Goal: Task Accomplishment & Management: Use online tool/utility

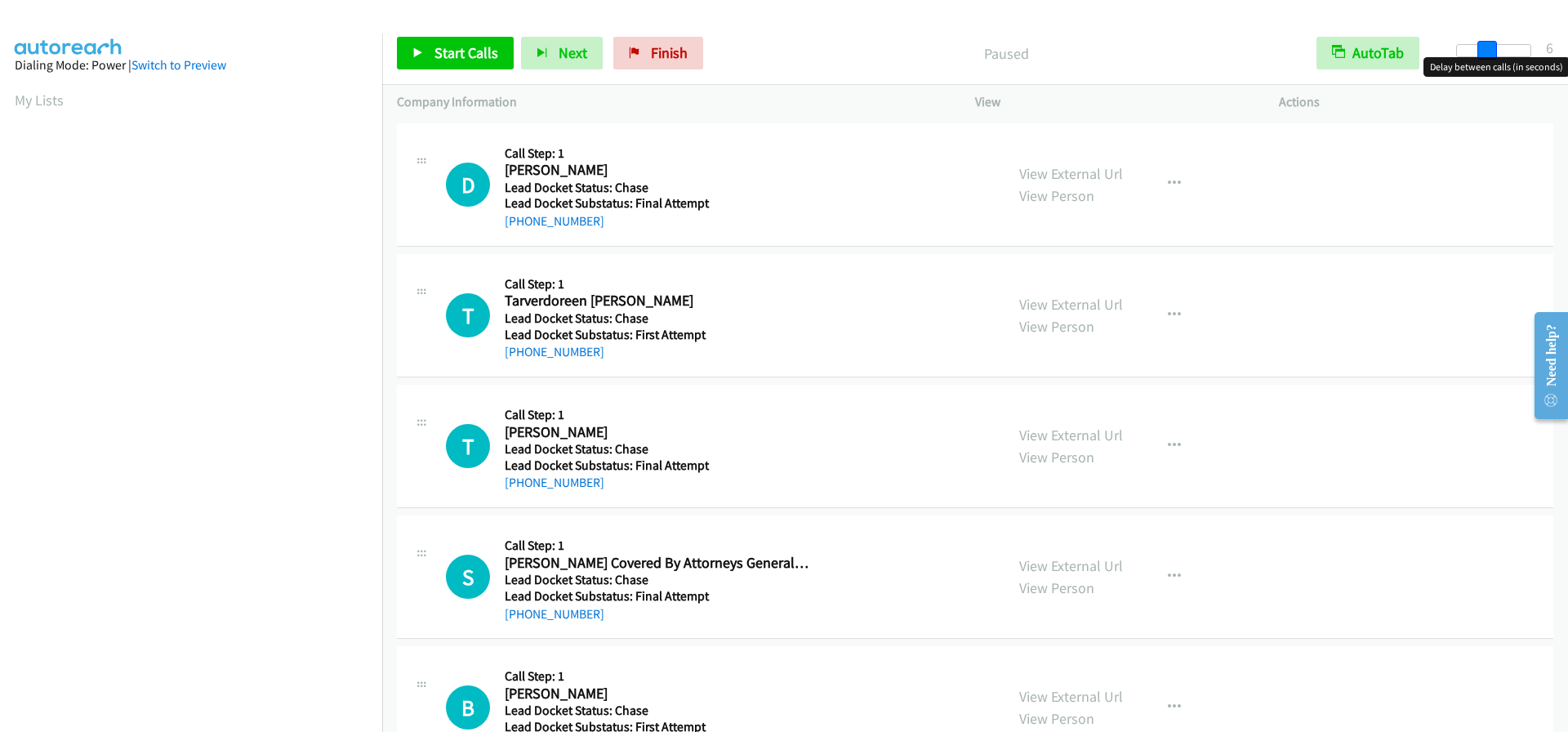
drag, startPoint x: 1461, startPoint y: 43, endPoint x: 1488, endPoint y: 43, distance: 27.0
click at [1488, 43] on span at bounding box center [1486, 50] width 20 height 20
click at [1484, 43] on span at bounding box center [1482, 50] width 20 height 20
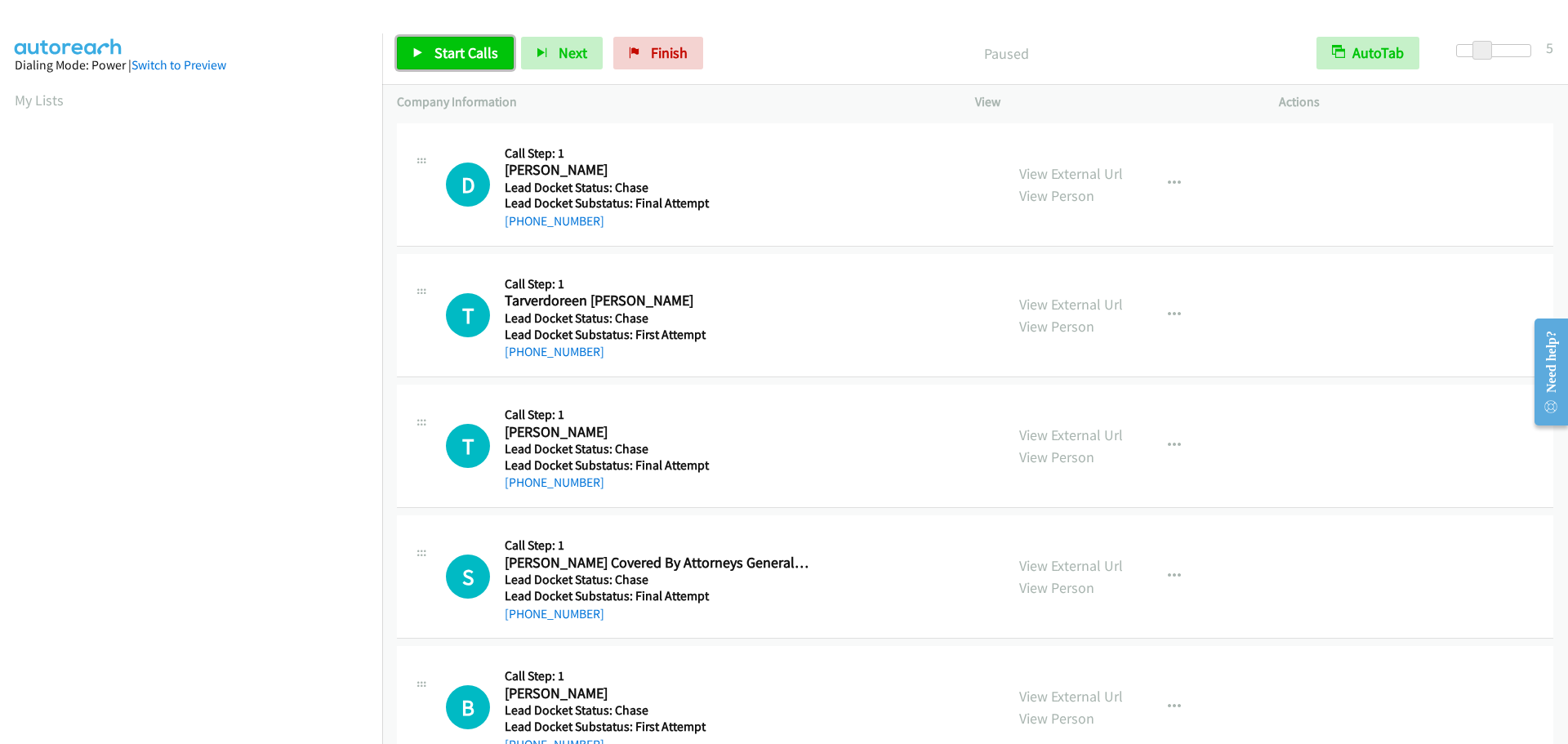
click at [487, 51] on span "Start Calls" at bounding box center [466, 53] width 64 height 19
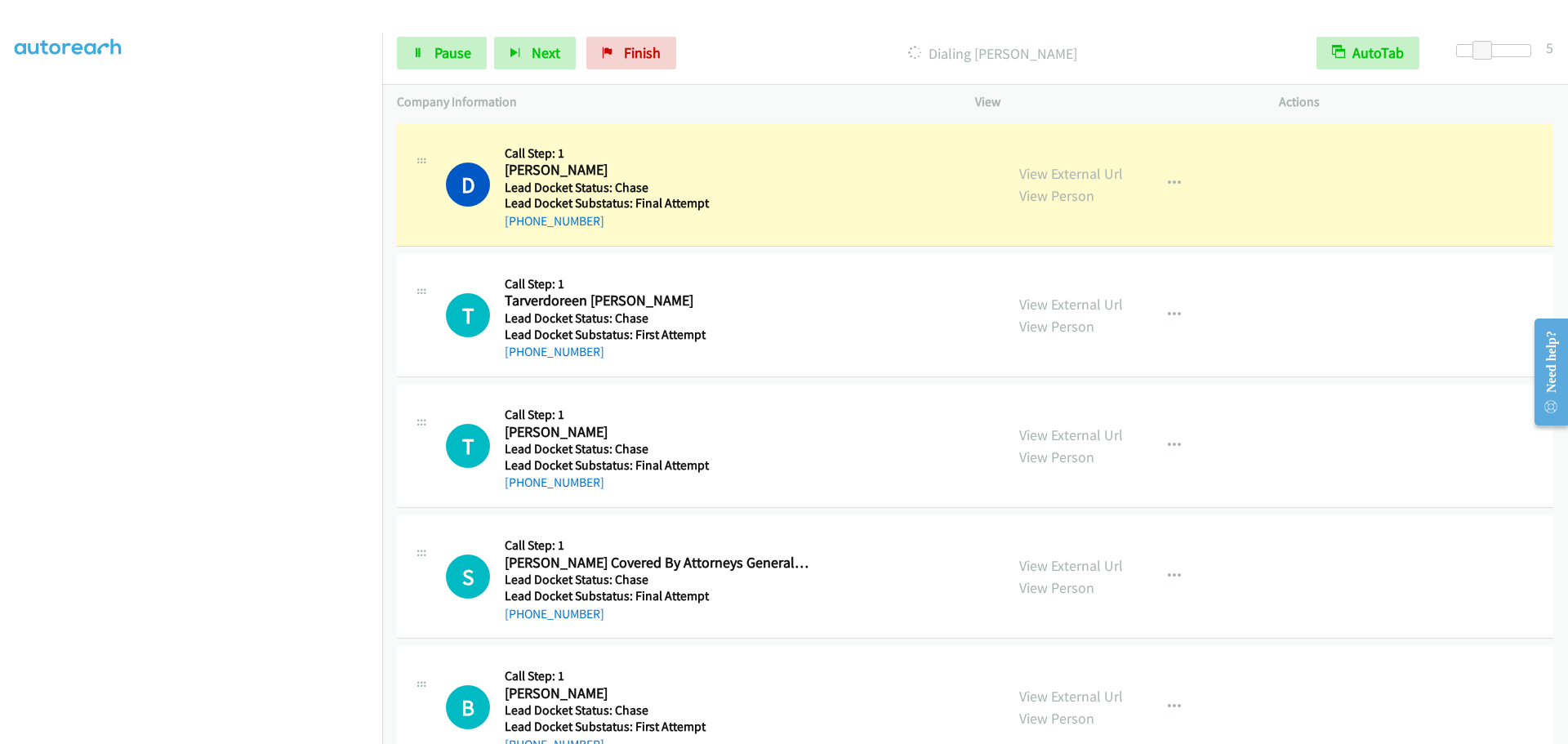
scroll to position [171, 0]
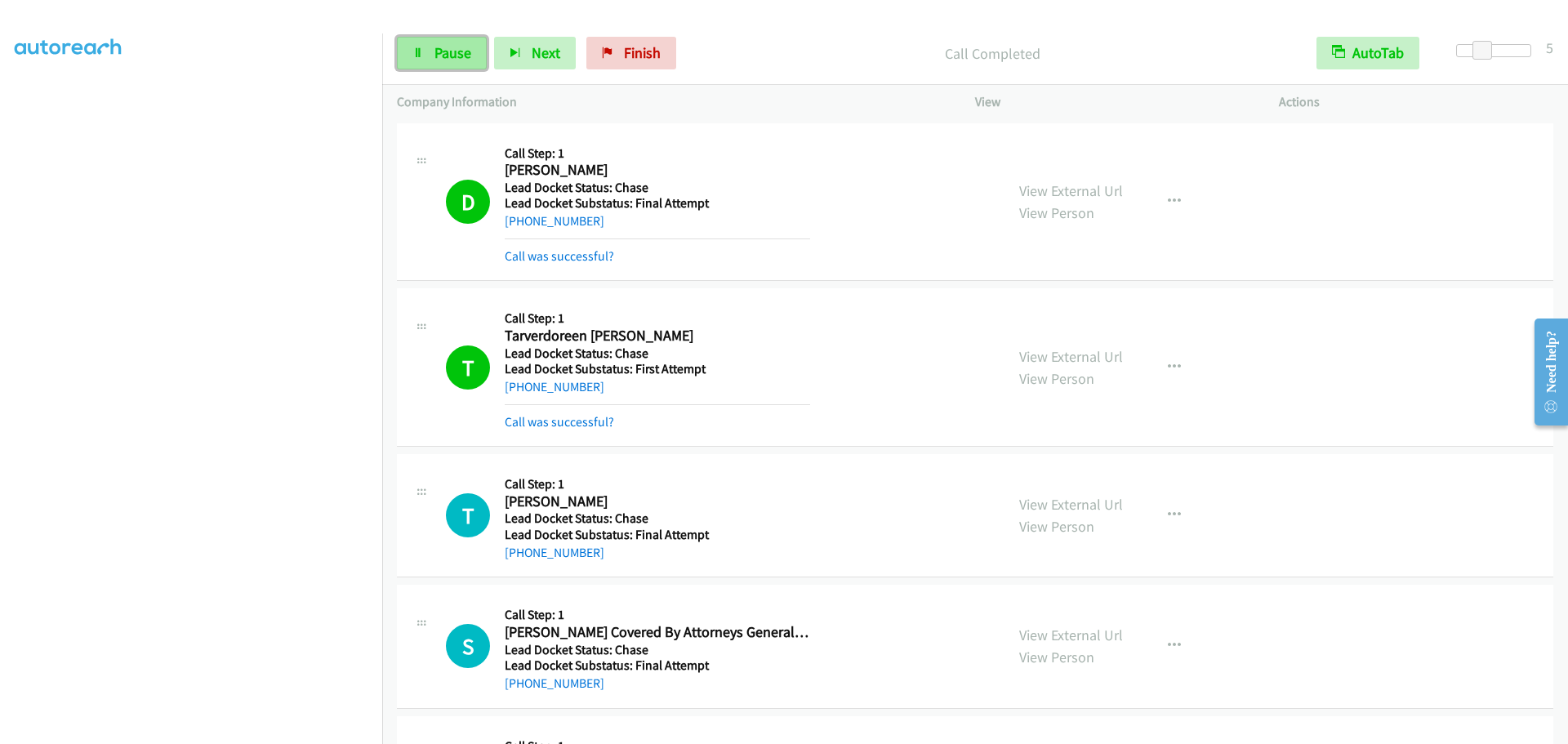
click at [436, 52] on span "Pause" at bounding box center [453, 53] width 37 height 19
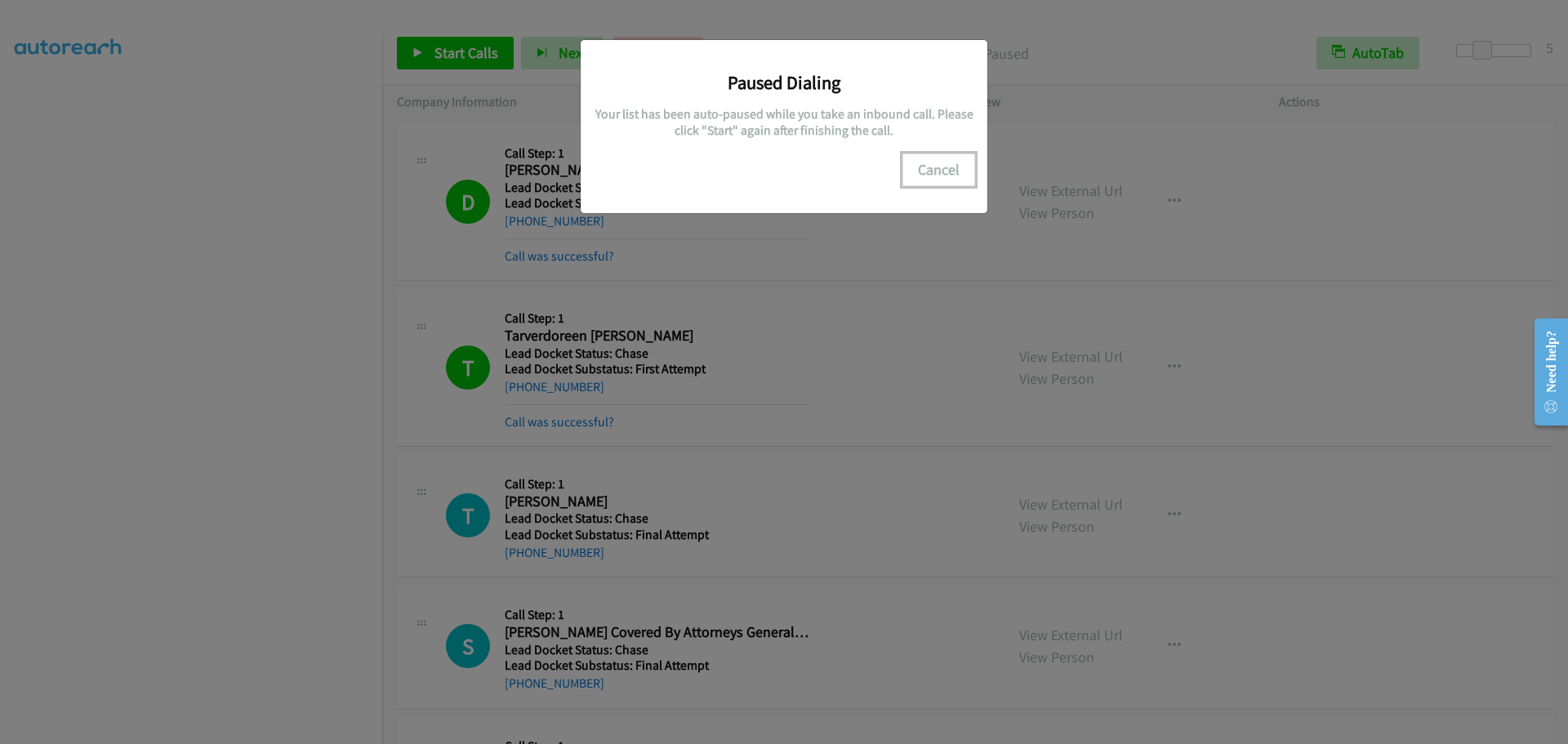
click at [954, 170] on button "Cancel" at bounding box center [938, 170] width 72 height 32
drag, startPoint x: 955, startPoint y: 180, endPoint x: 862, endPoint y: 122, distance: 109.6
click at [955, 178] on button "Cancel" at bounding box center [938, 170] width 72 height 32
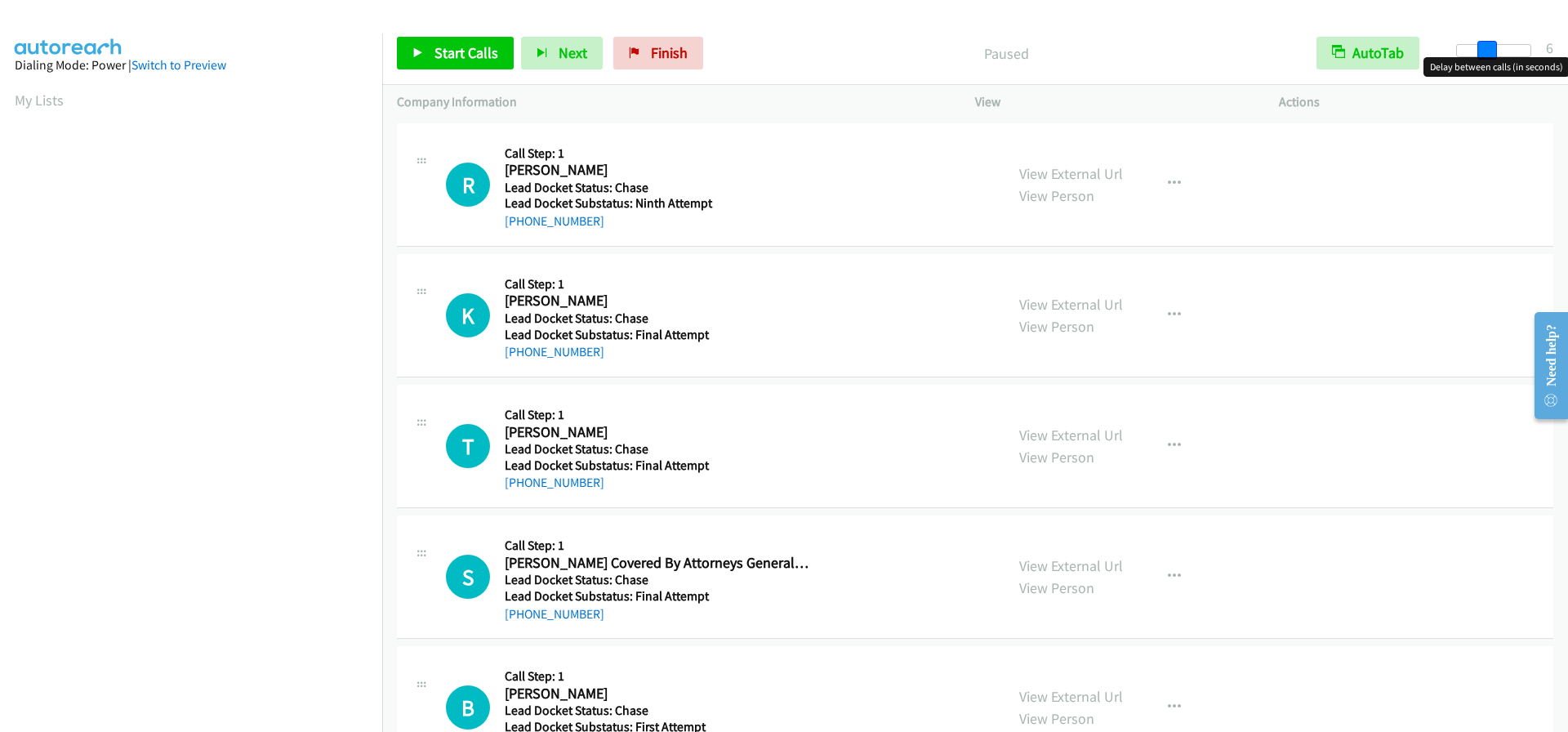
drag, startPoint x: 1456, startPoint y: 51, endPoint x: 1484, endPoint y: 51, distance: 28.0
click at [1484, 51] on span at bounding box center [1486, 50] width 20 height 20
click at [1482, 48] on span at bounding box center [1482, 50] width 20 height 20
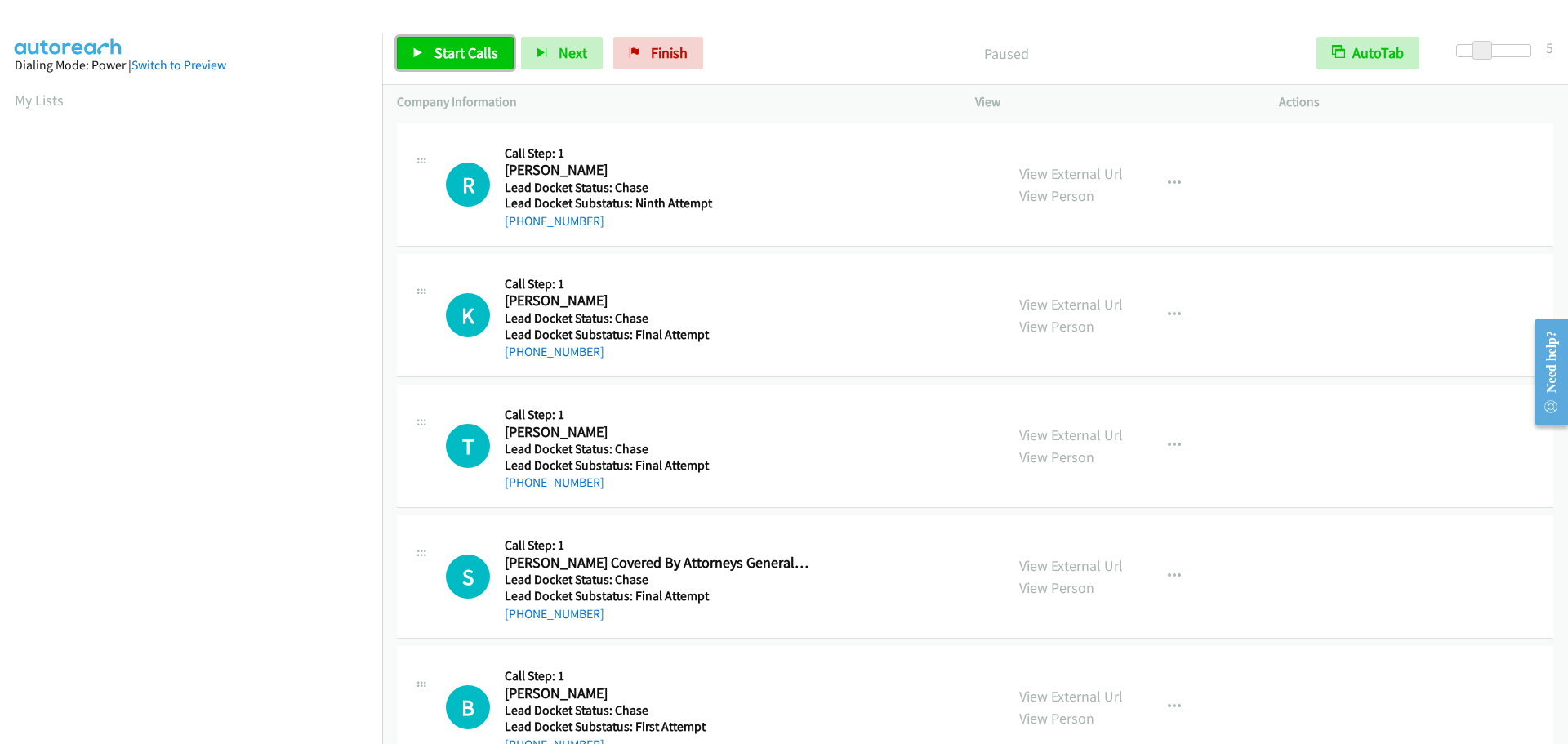
click at [456, 47] on span "Start Calls" at bounding box center [466, 53] width 64 height 19
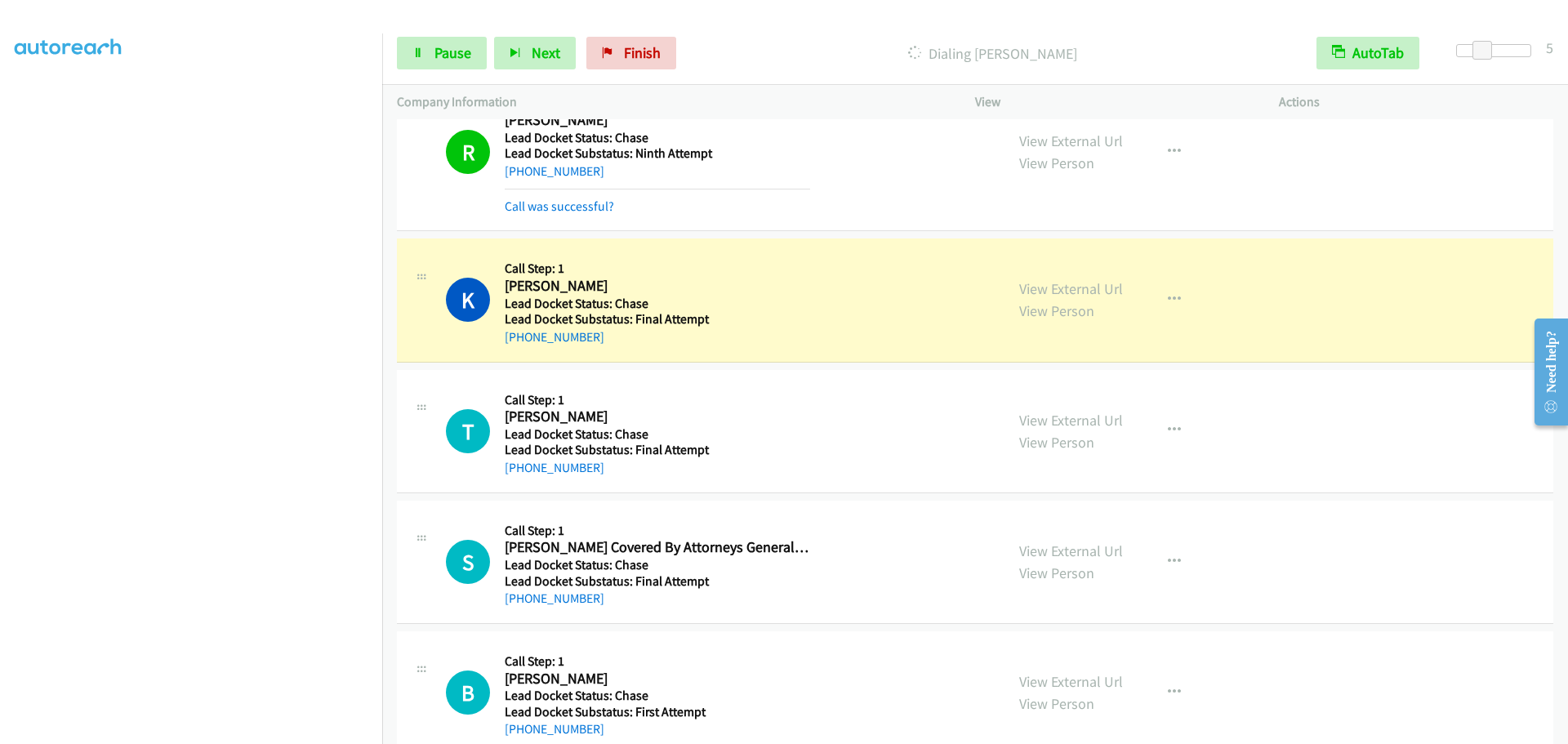
scroll to position [85, 0]
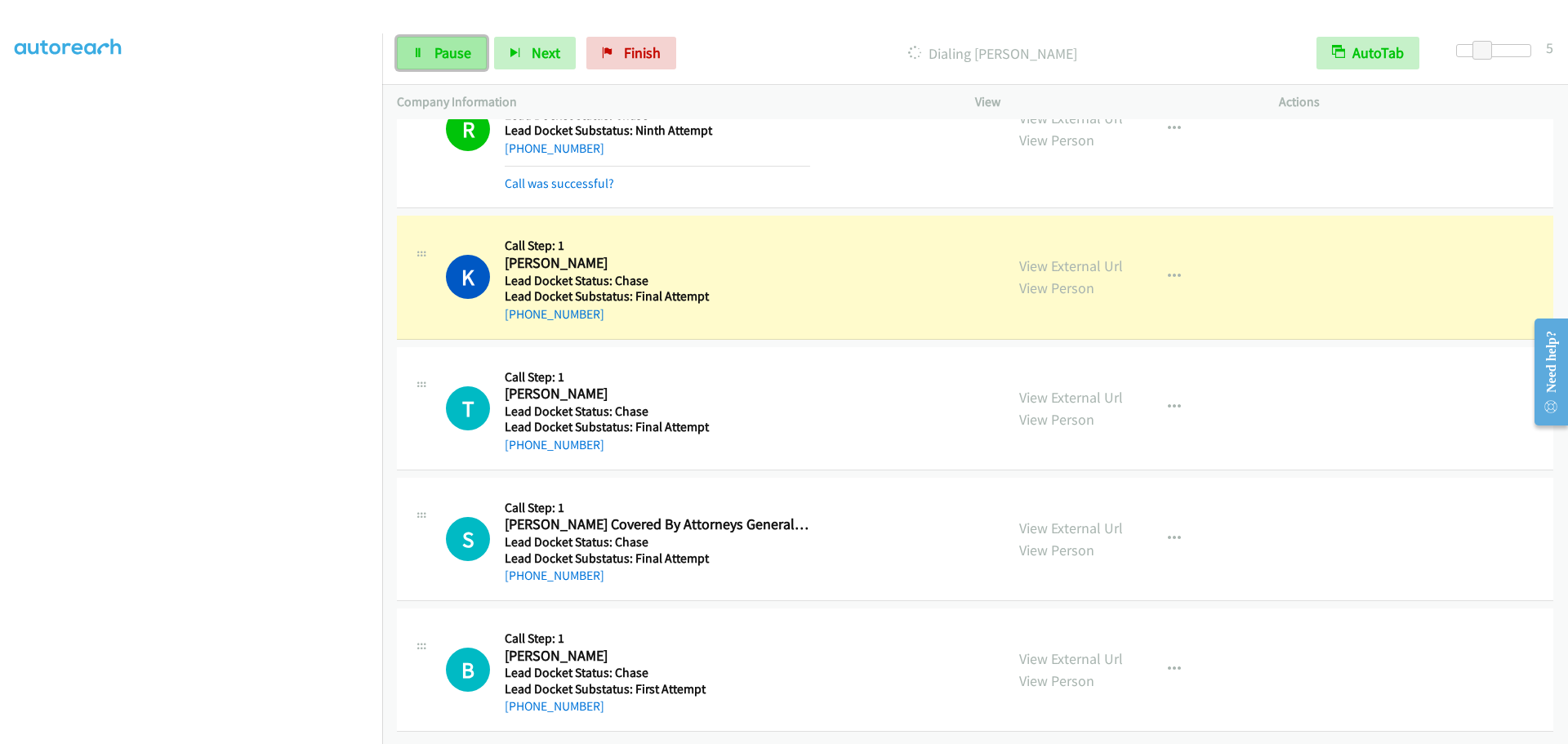
click at [453, 56] on span "Pause" at bounding box center [453, 53] width 37 height 19
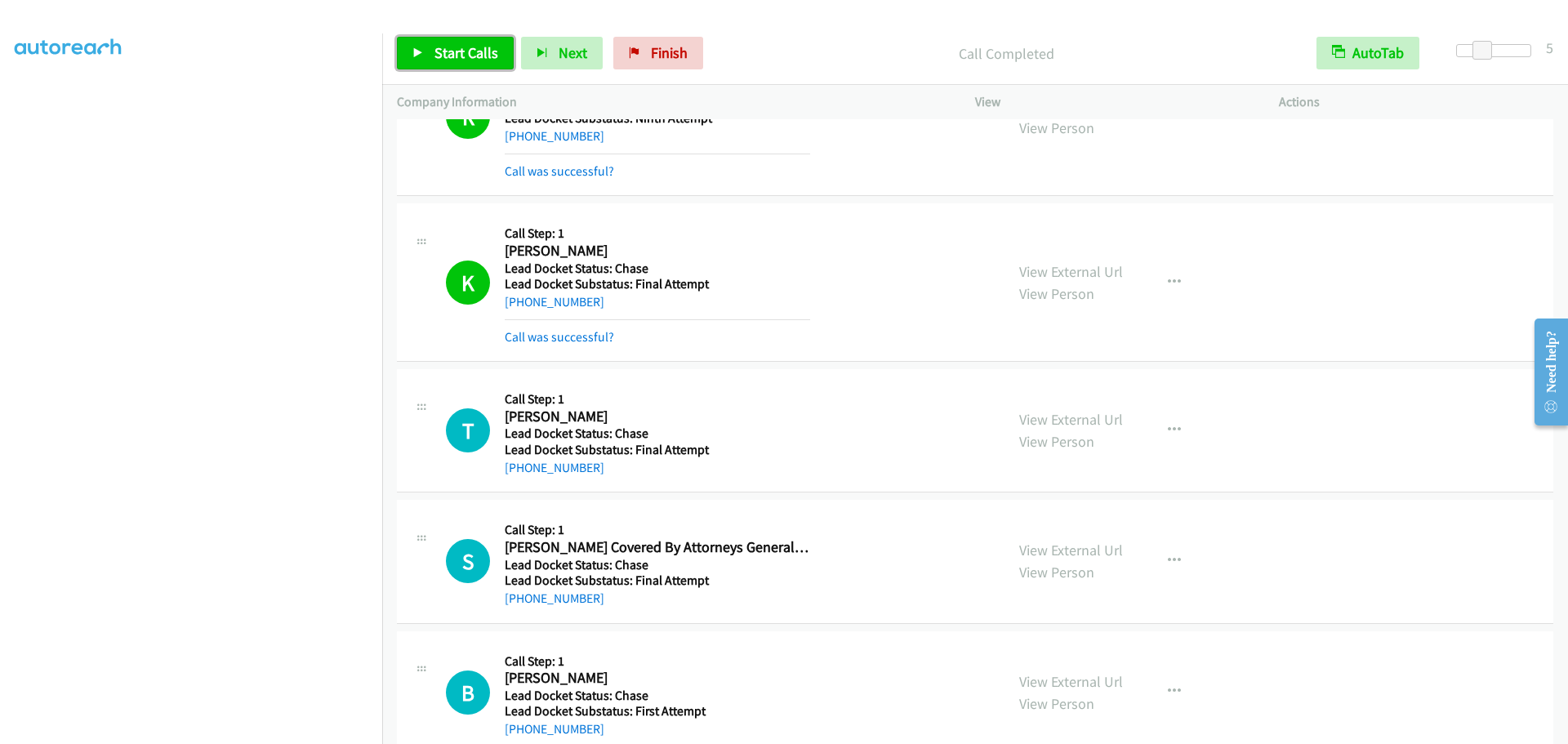
click at [461, 55] on span "Start Calls" at bounding box center [466, 53] width 64 height 19
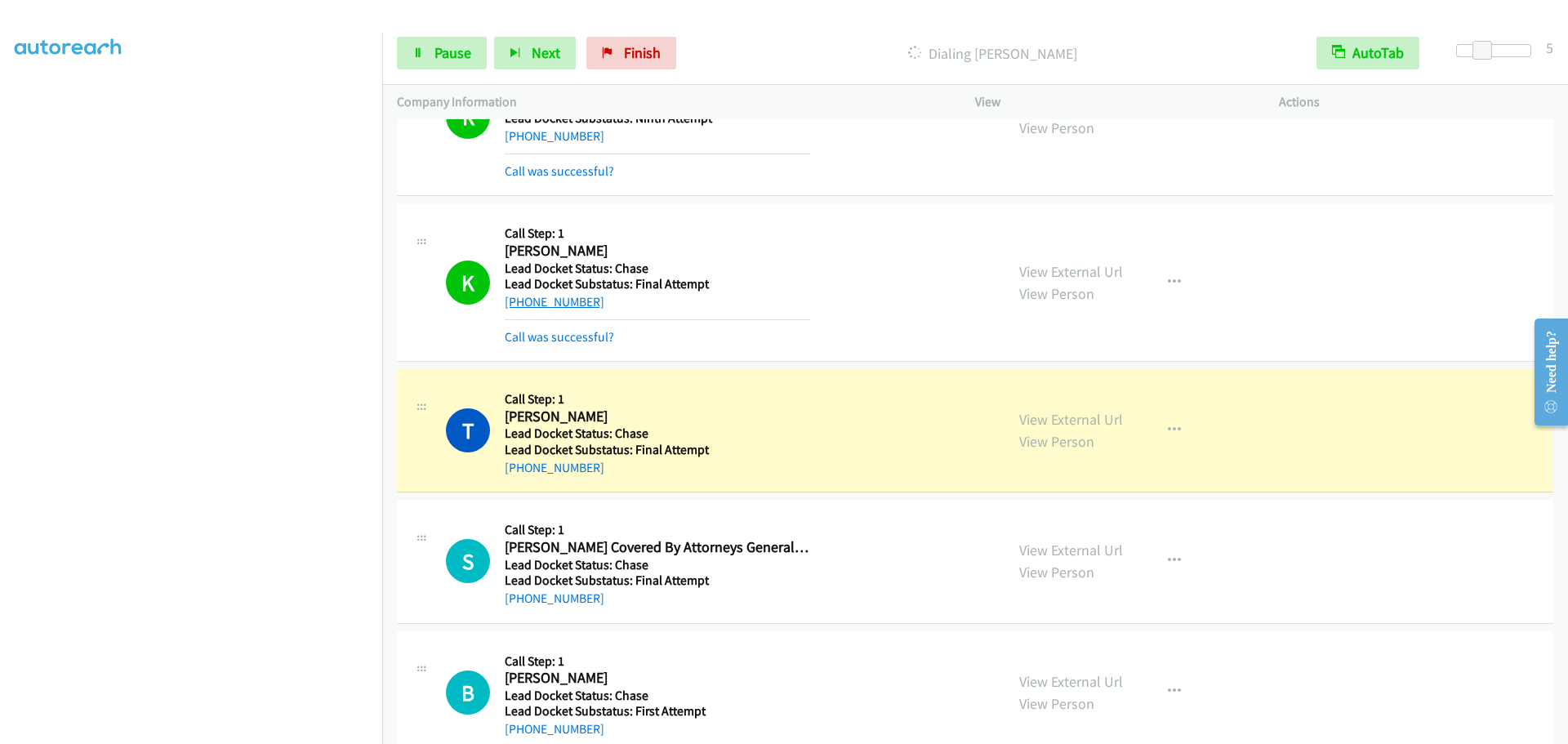
scroll to position [119, 0]
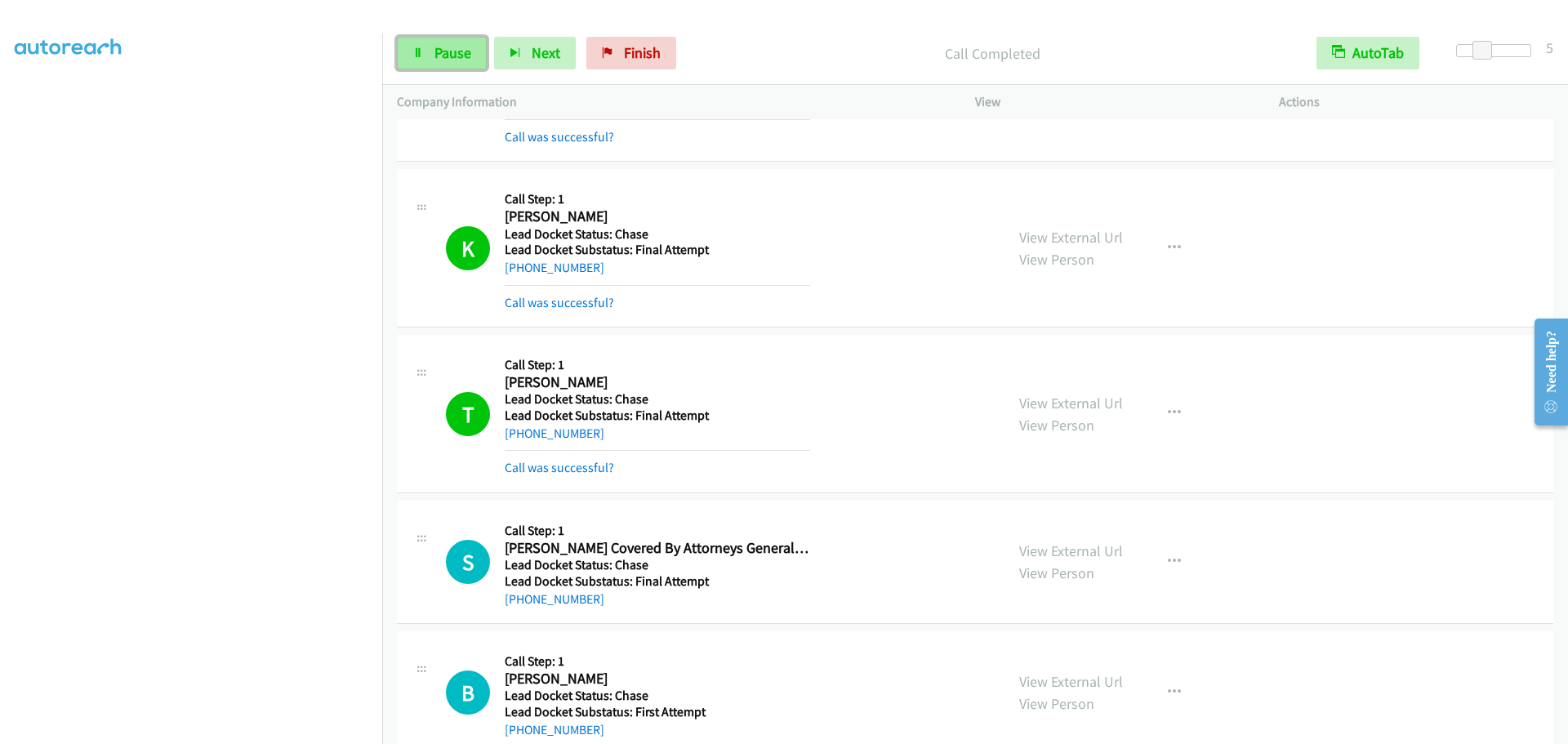
click at [447, 58] on span "Pause" at bounding box center [453, 53] width 37 height 19
click at [452, 49] on span "Start Calls" at bounding box center [466, 53] width 64 height 19
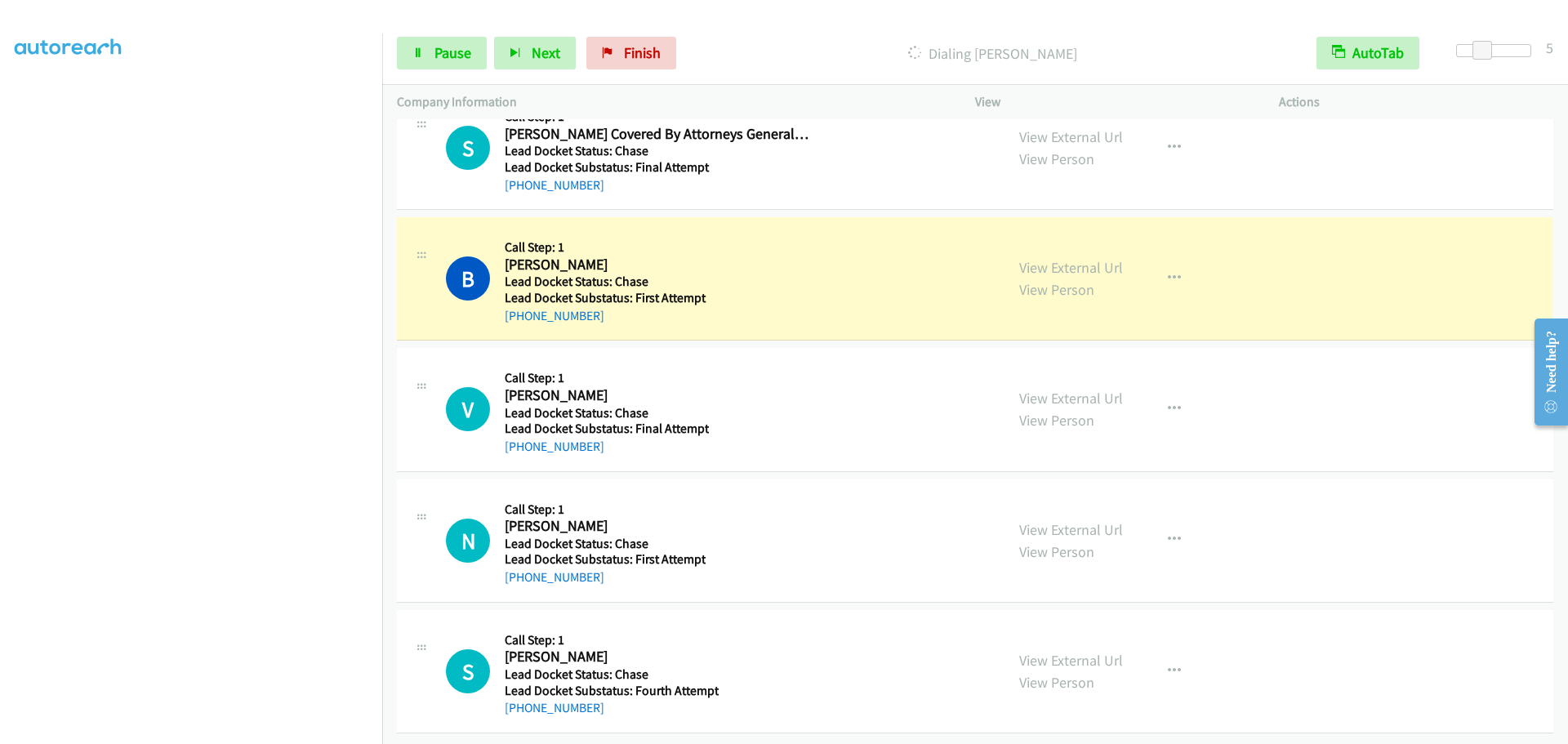
scroll to position [546, 0]
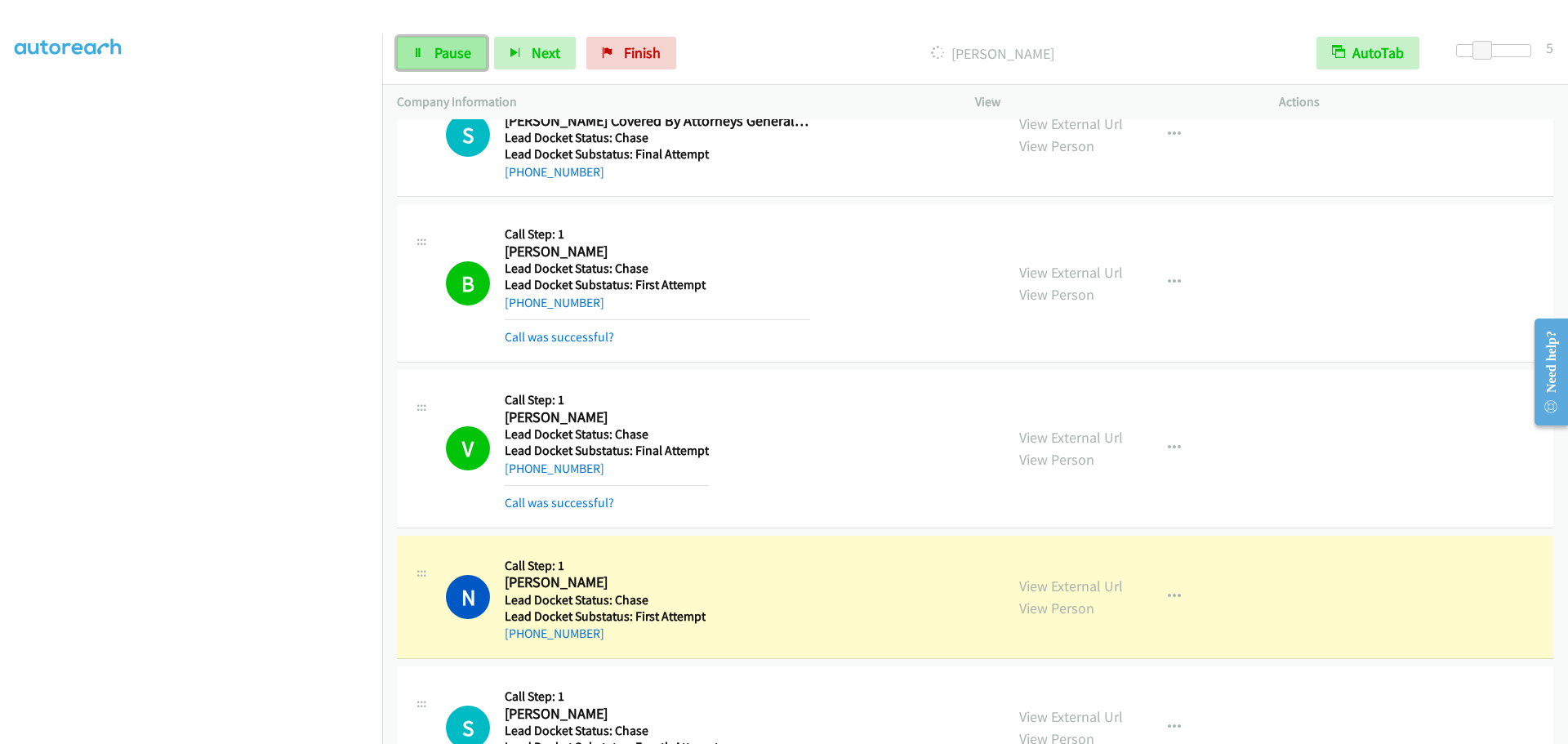
click at [404, 51] on link "Pause" at bounding box center [441, 53] width 89 height 32
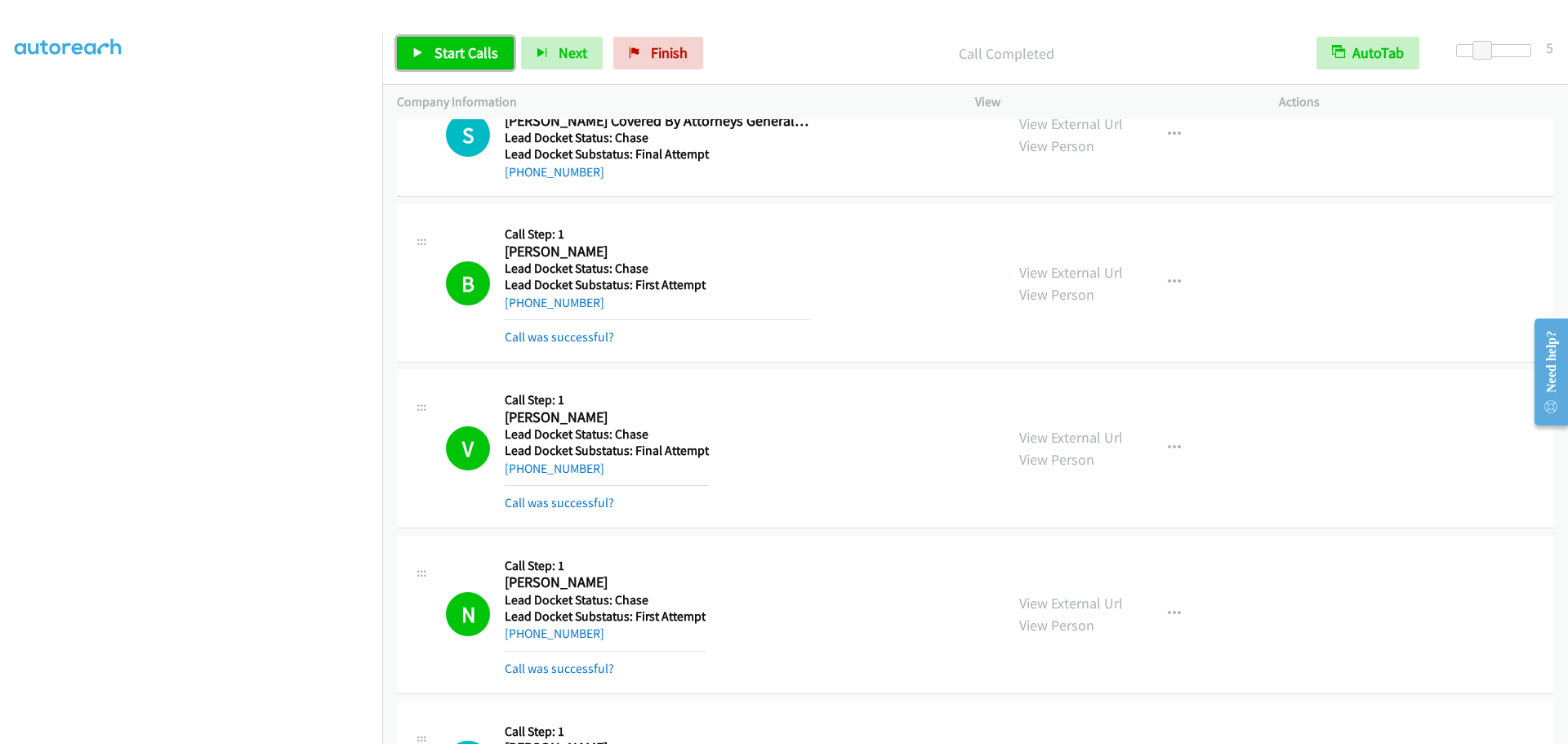
click at [469, 48] on span "Start Calls" at bounding box center [466, 53] width 64 height 19
click at [433, 51] on link "Pause" at bounding box center [441, 53] width 89 height 32
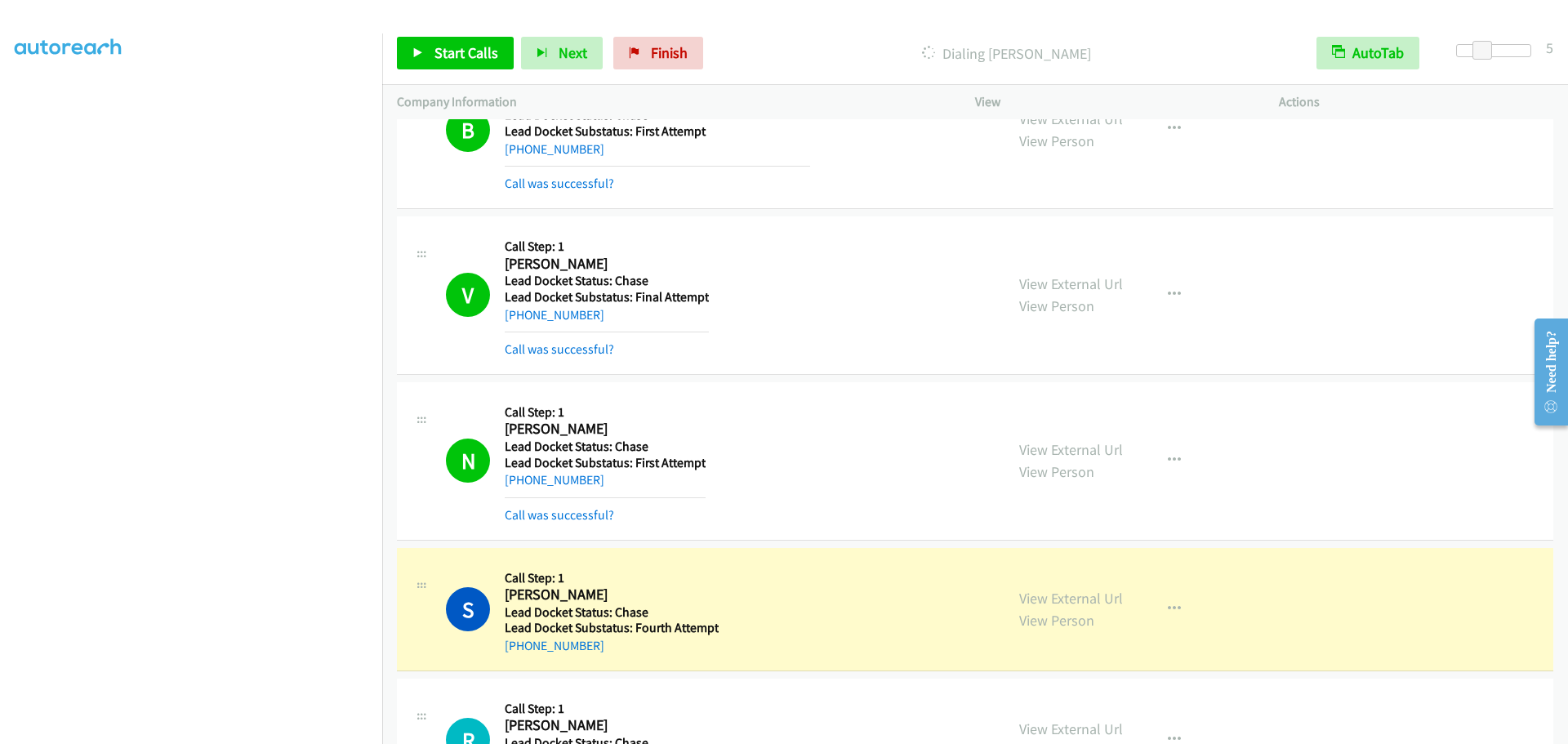
scroll to position [955, 0]
